Goal: Task Accomplishment & Management: Use online tool/utility

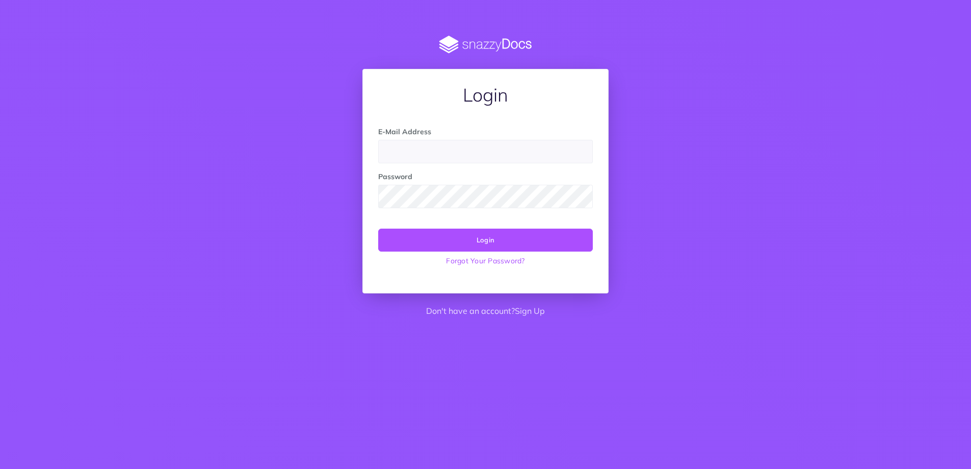
drag, startPoint x: 430, startPoint y: 160, endPoint x: 431, endPoint y: 153, distance: 6.6
click at [430, 160] on input "email" at bounding box center [485, 151] width 215 height 23
type input "rrasilla@viewtinet.com"
click at [378, 228] on button "Login" at bounding box center [485, 239] width 215 height 22
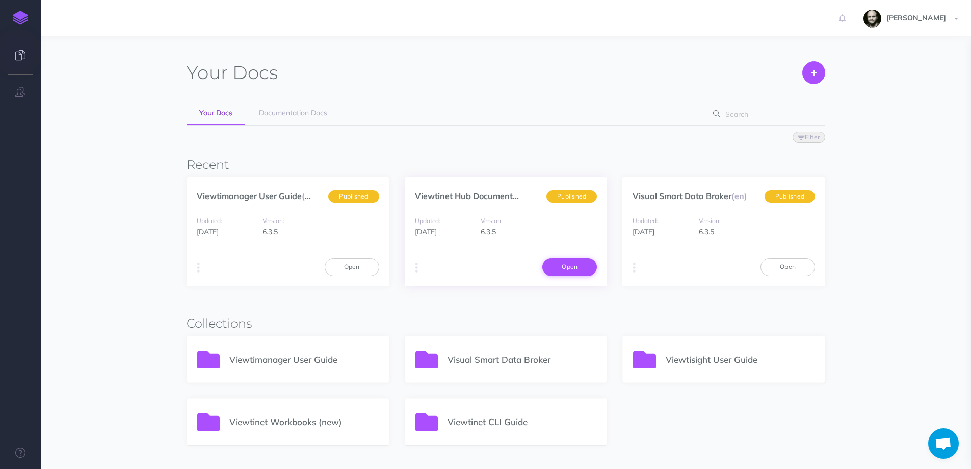
click at [556, 267] on link "Open" at bounding box center [570, 266] width 55 height 17
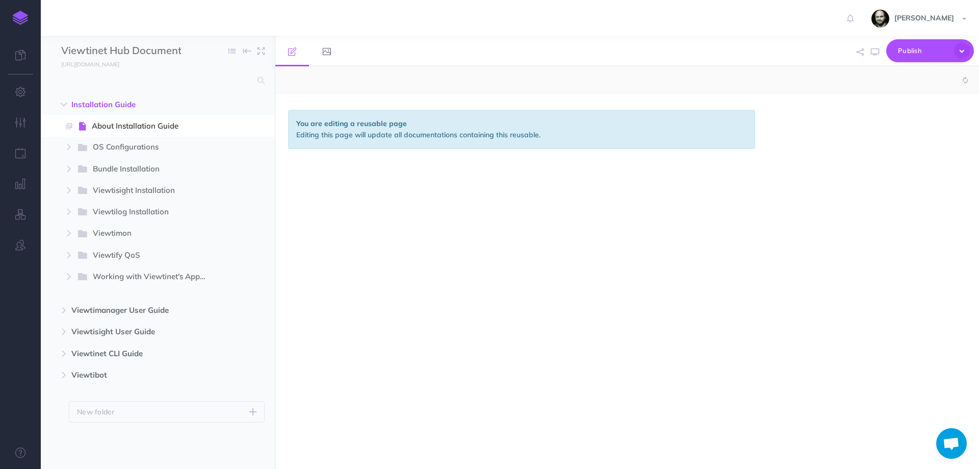
select select "null"
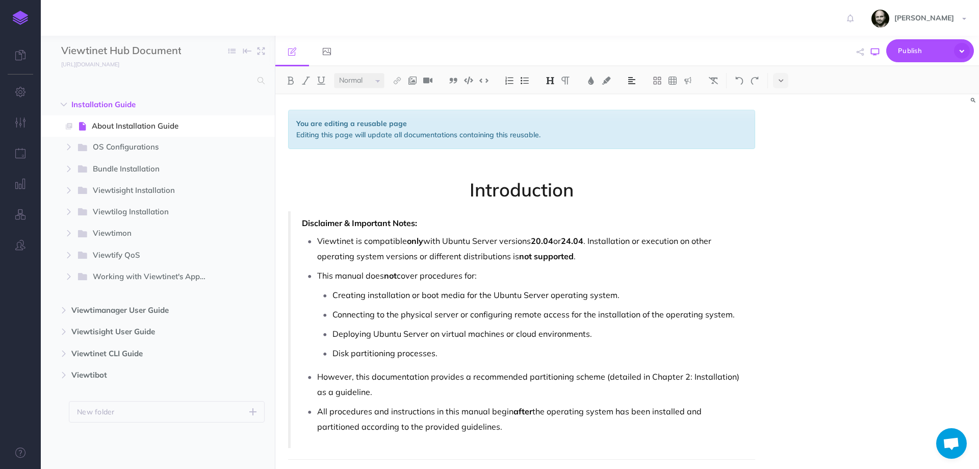
click at [877, 51] on icon "button" at bounding box center [875, 52] width 8 height 8
